Goal: Information Seeking & Learning: Check status

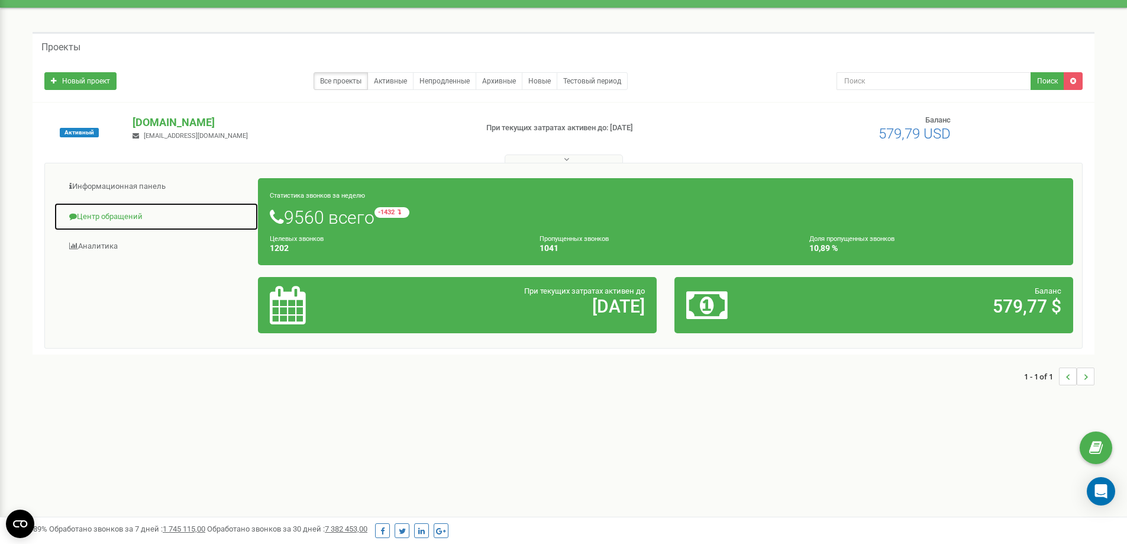
click at [99, 213] on link "Центр обращений" at bounding box center [156, 216] width 205 height 29
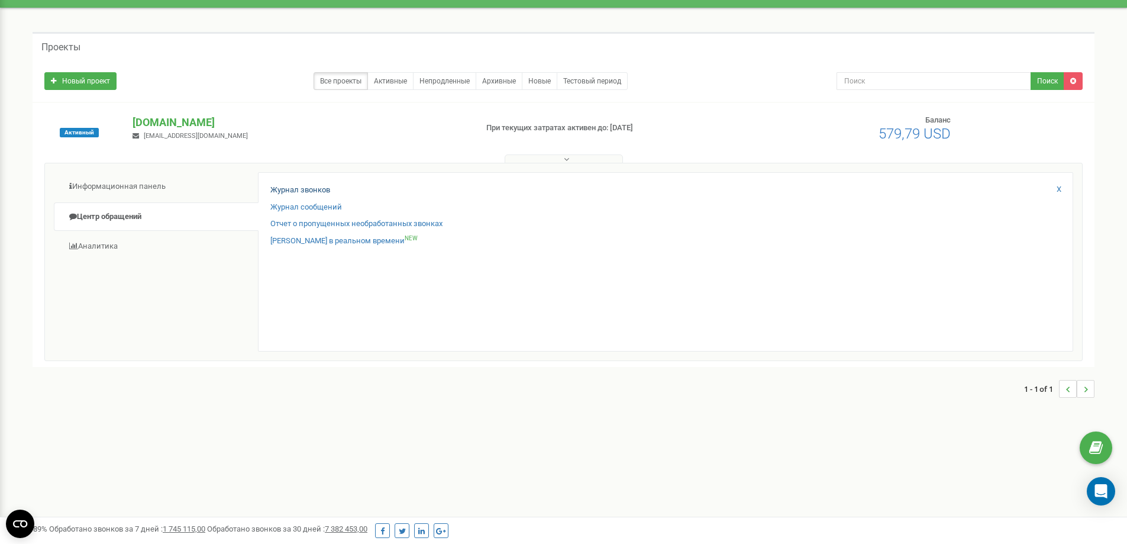
click at [290, 185] on div "Журнал звонков Журнал сообщений Отчет о пропущенных необработанных звонках Звон…" at bounding box center [665, 261] width 815 height 179
click at [299, 188] on link "Журнал звонков" at bounding box center [300, 190] width 60 height 11
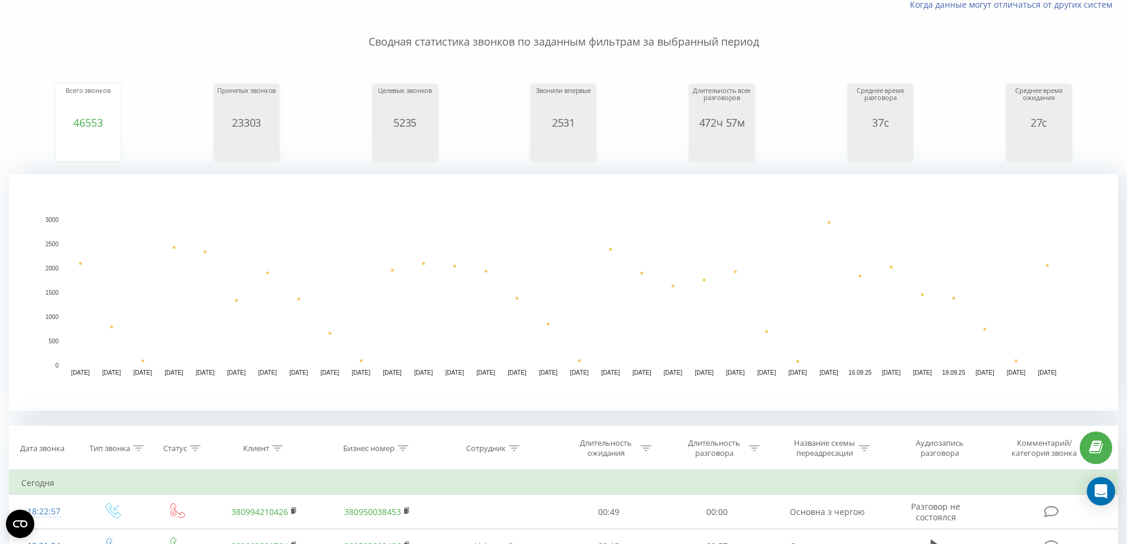
scroll to position [237, 0]
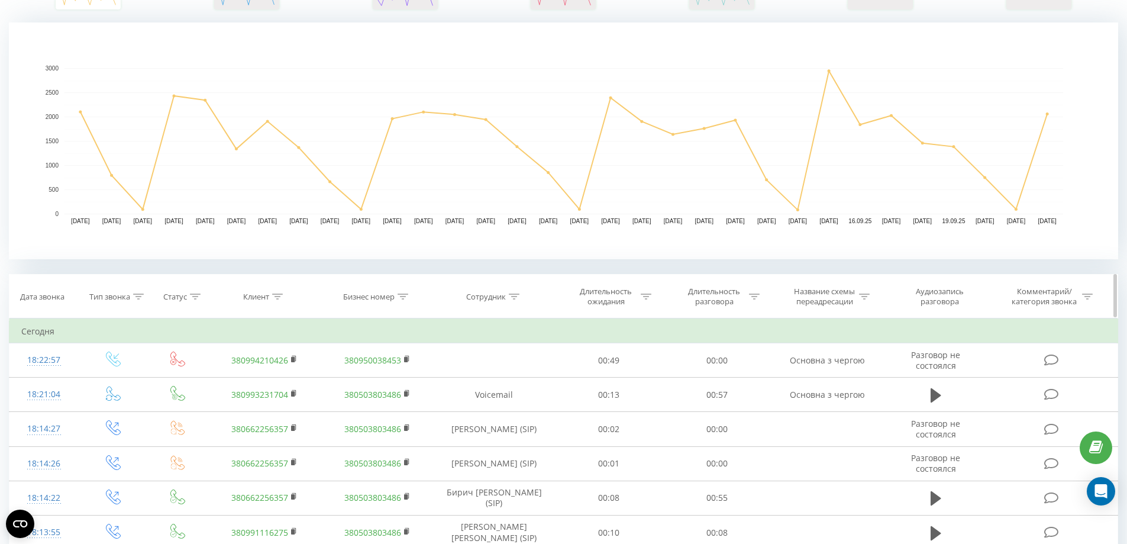
drag, startPoint x: 250, startPoint y: 295, endPoint x: 259, endPoint y: 302, distance: 10.9
click at [251, 296] on div "Клиент" at bounding box center [256, 297] width 26 height 10
click at [263, 377] on input "text" at bounding box center [265, 381] width 104 height 21
drag, startPoint x: 266, startPoint y: 377, endPoint x: 227, endPoint y: 382, distance: 38.7
click at [227, 382] on input "text" at bounding box center [265, 381] width 104 height 21
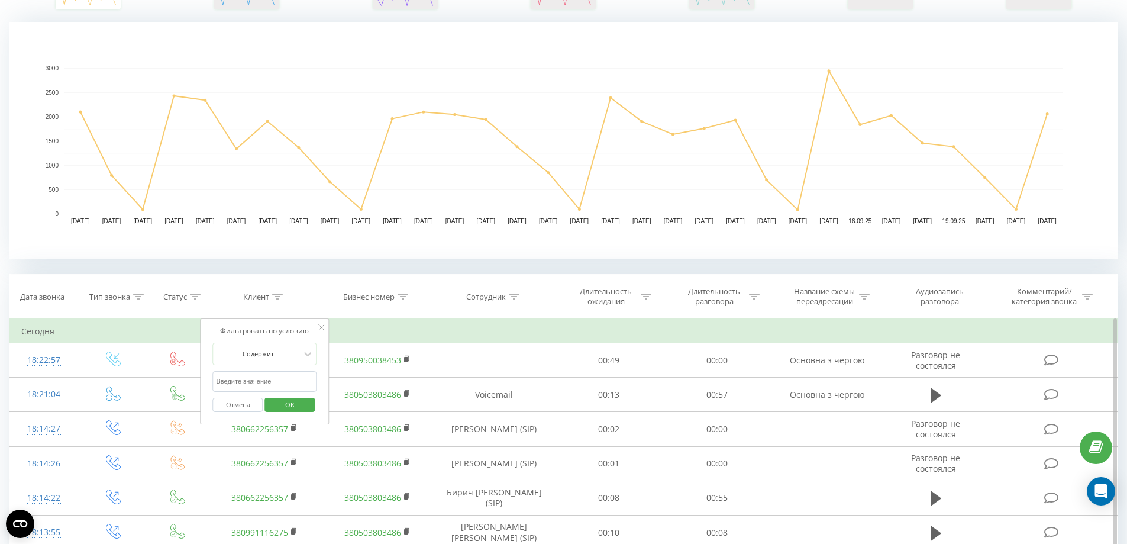
paste input "0666437047"
click at [279, 406] on span "OK" at bounding box center [289, 404] width 33 height 18
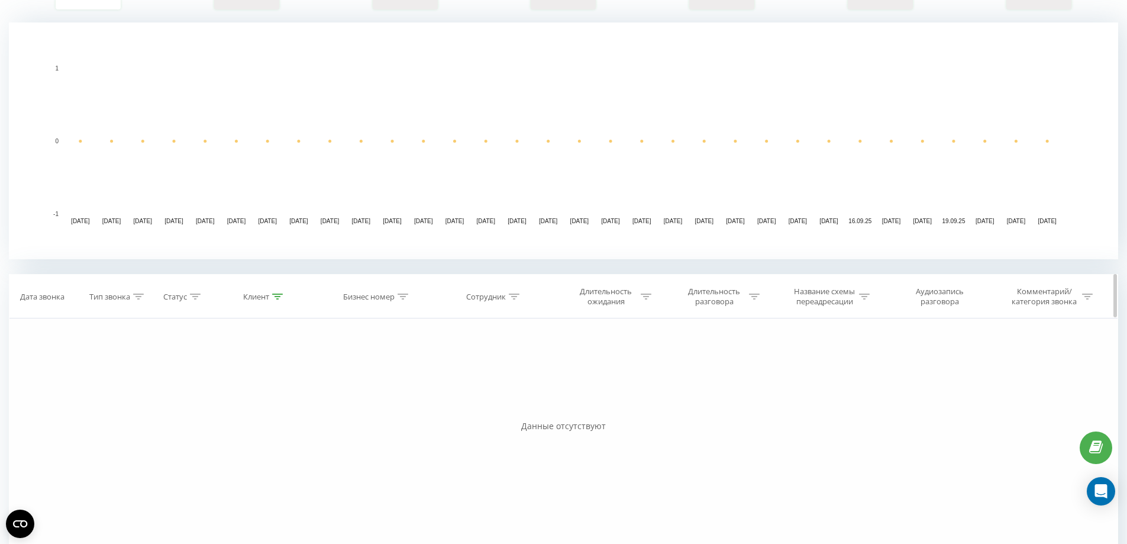
click at [247, 295] on div "Клиент" at bounding box center [256, 297] width 26 height 10
click at [264, 382] on input "0666437047" at bounding box center [265, 381] width 104 height 21
type input "0"
paste input "0968463535"
type input "0968463535"
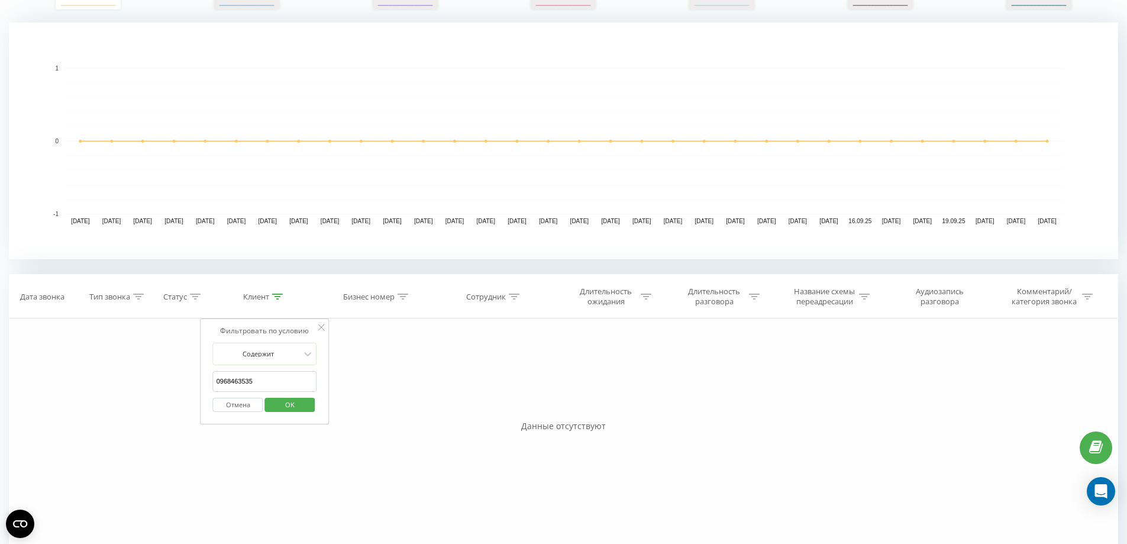
click at [291, 403] on span "OK" at bounding box center [289, 404] width 33 height 18
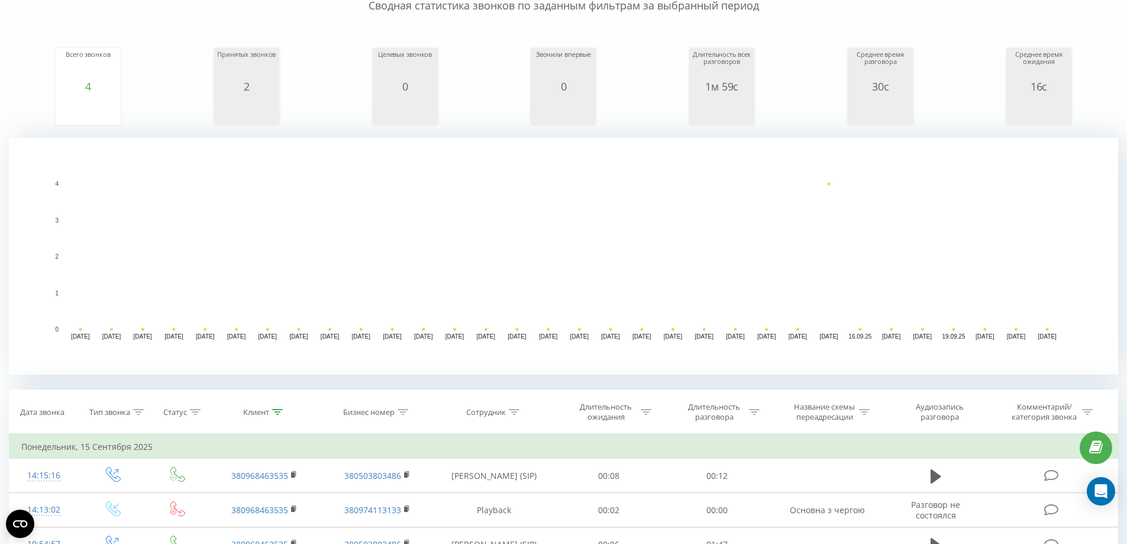
scroll to position [322, 0]
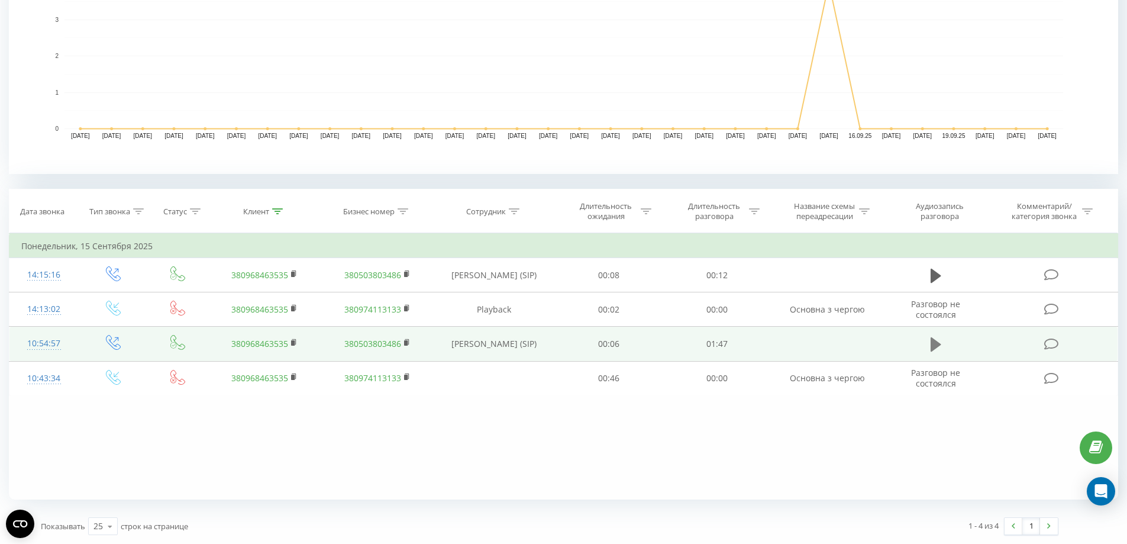
click at [935, 338] on icon at bounding box center [936, 344] width 11 height 17
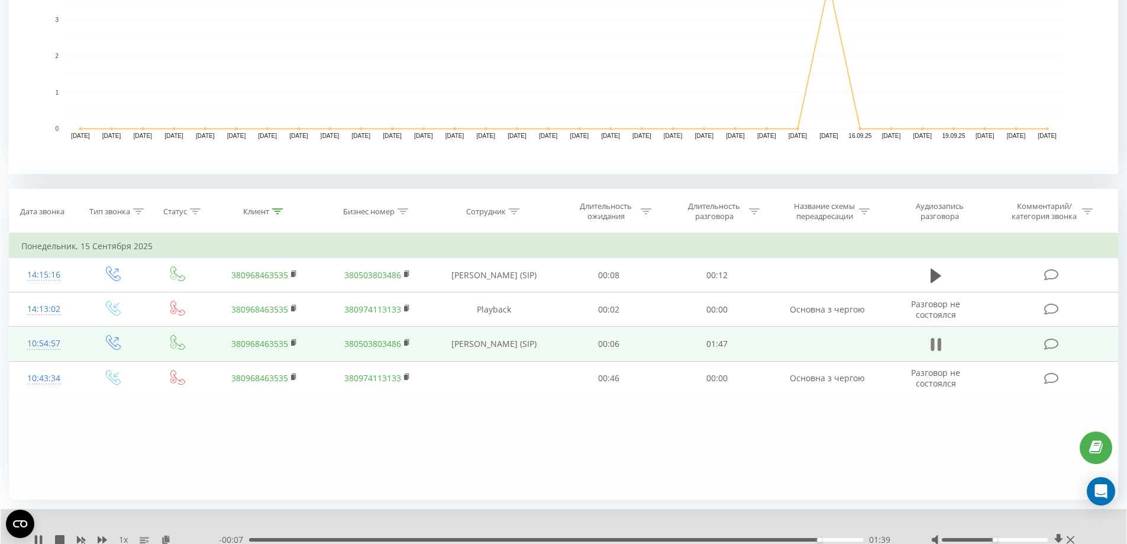
click at [938, 349] on icon at bounding box center [939, 344] width 4 height 13
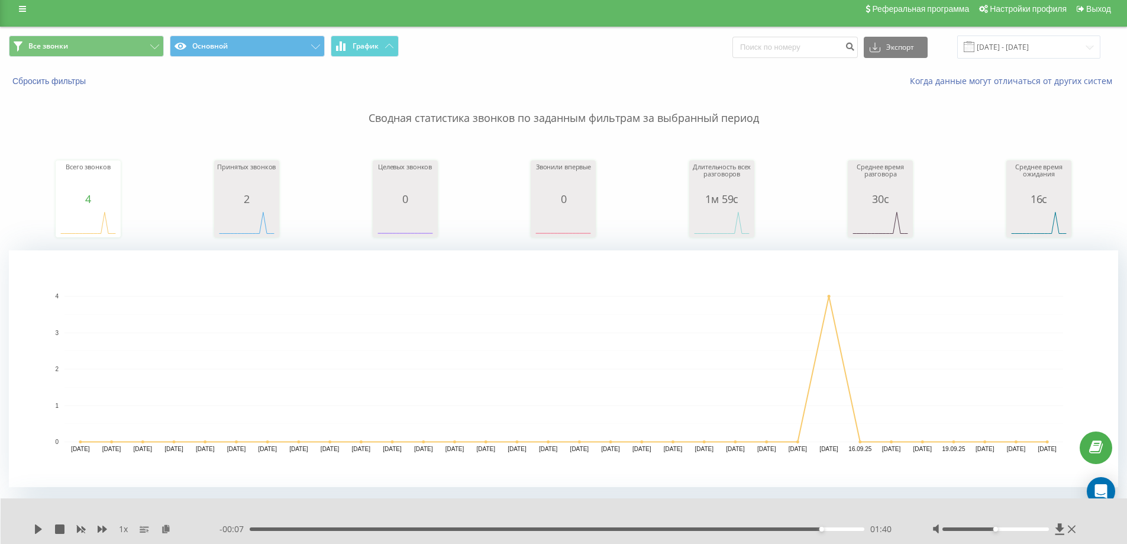
scroll to position [0, 0]
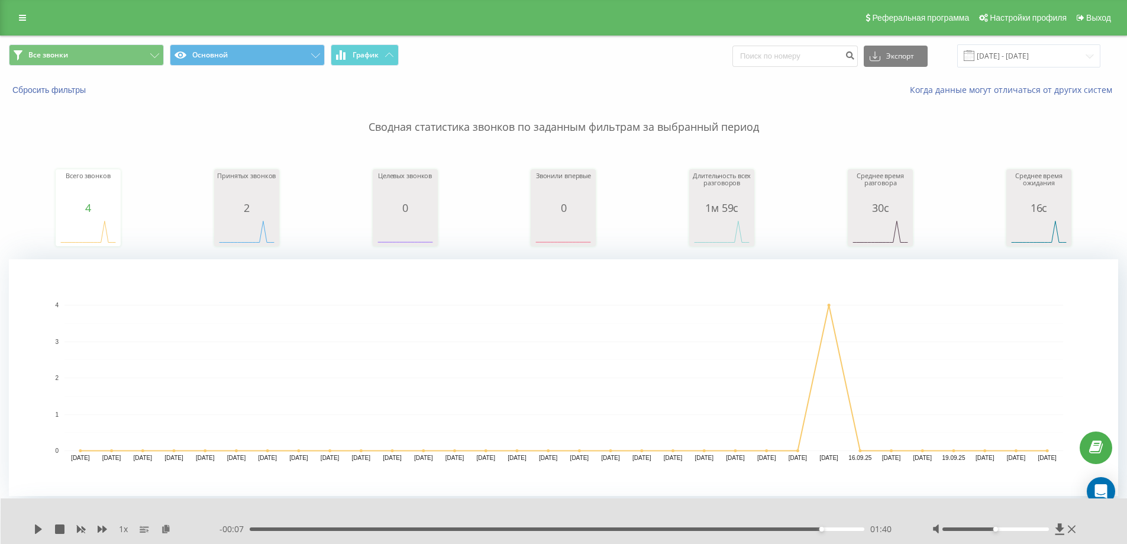
click at [34, 20] on div "Реферальная программа Настройки профиля Выход" at bounding box center [563, 17] width 1127 height 35
click at [16, 17] on link at bounding box center [22, 17] width 21 height 17
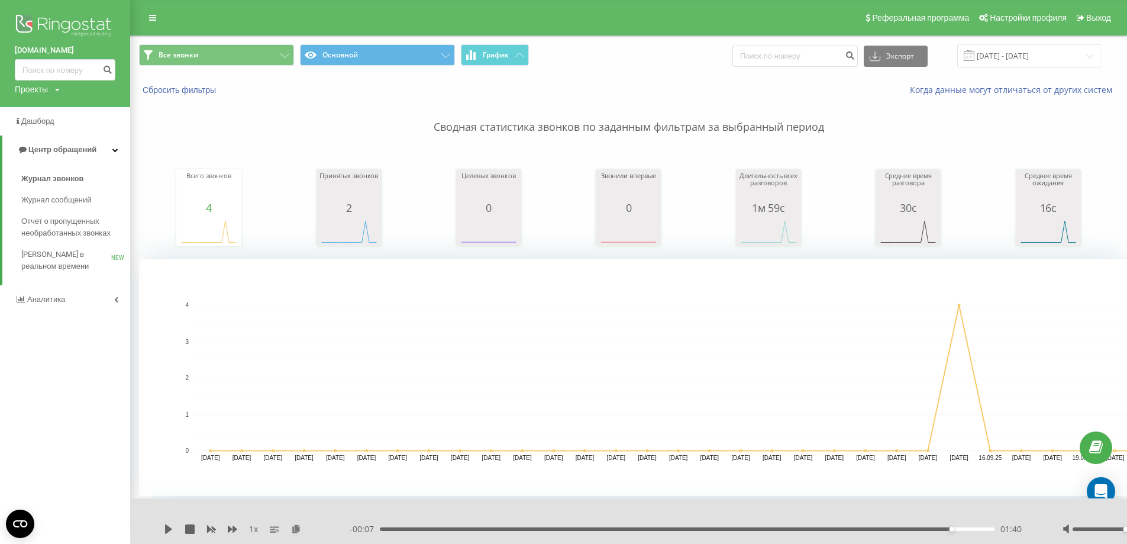
click at [51, 31] on img at bounding box center [65, 27] width 101 height 30
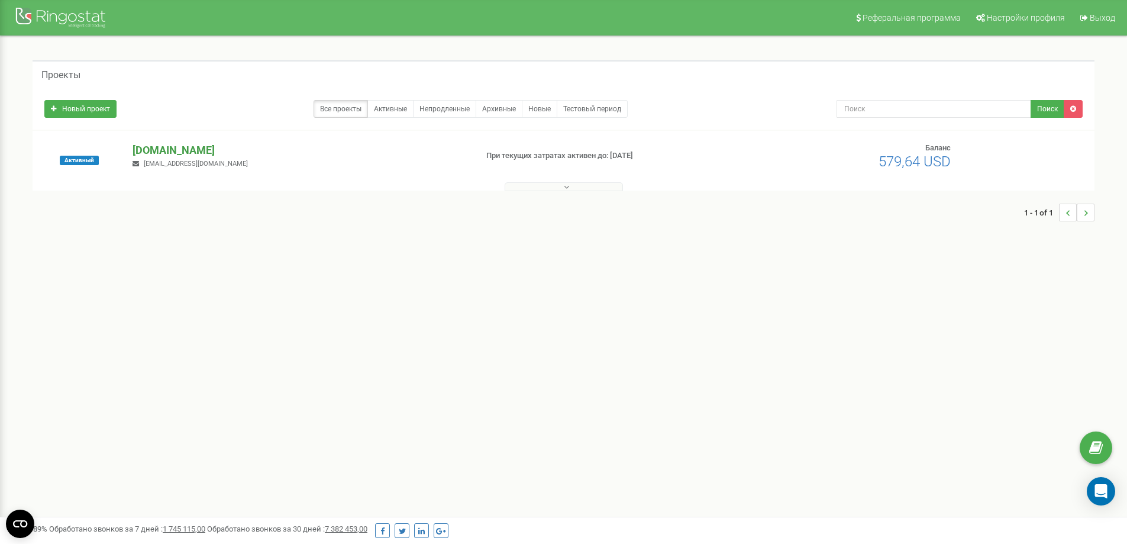
click at [173, 145] on p "[DOMAIN_NAME]" at bounding box center [300, 150] width 334 height 15
